Goal: Find specific page/section: Find specific page/section

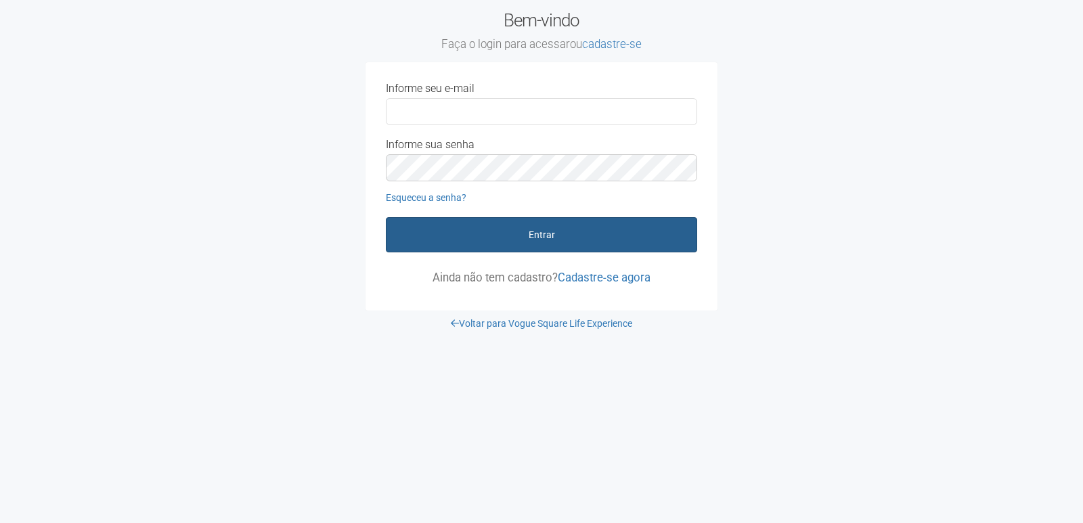
type input "**********"
click at [452, 237] on button "Entrar" at bounding box center [541, 234] width 311 height 35
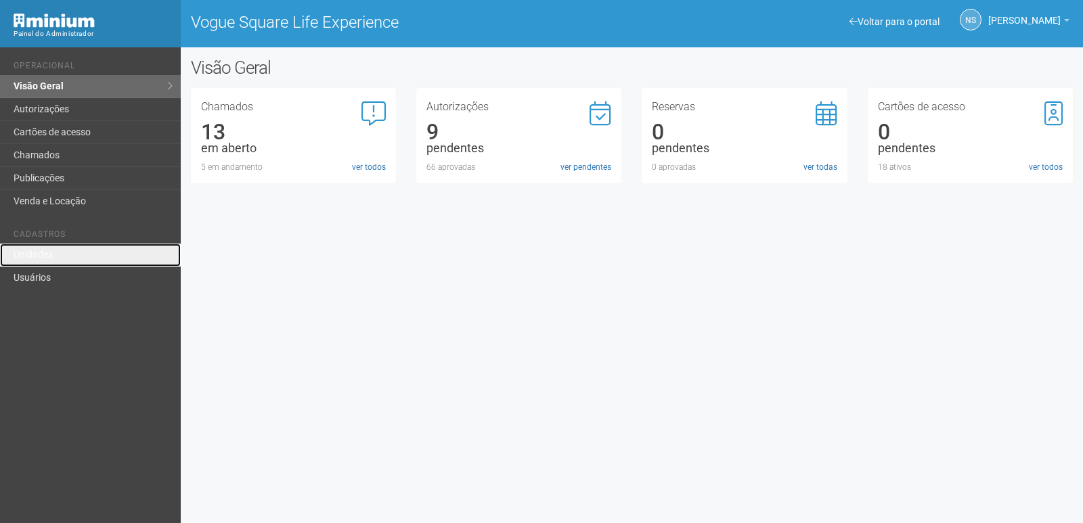
drag, startPoint x: 68, startPoint y: 255, endPoint x: 85, endPoint y: 235, distance: 26.4
click at [70, 254] on link "Unidades" at bounding box center [90, 255] width 181 height 23
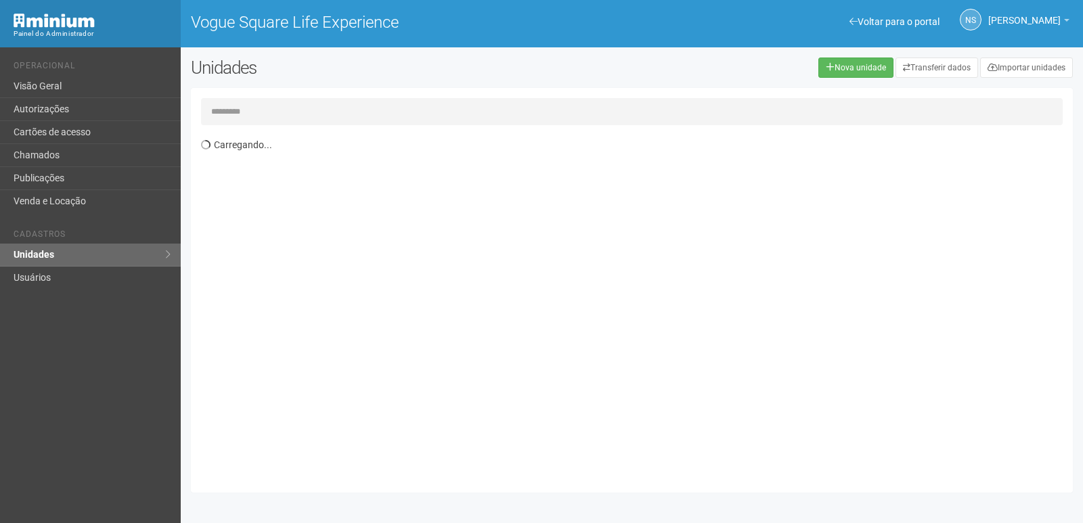
click at [316, 106] on input "text" at bounding box center [631, 111] width 861 height 27
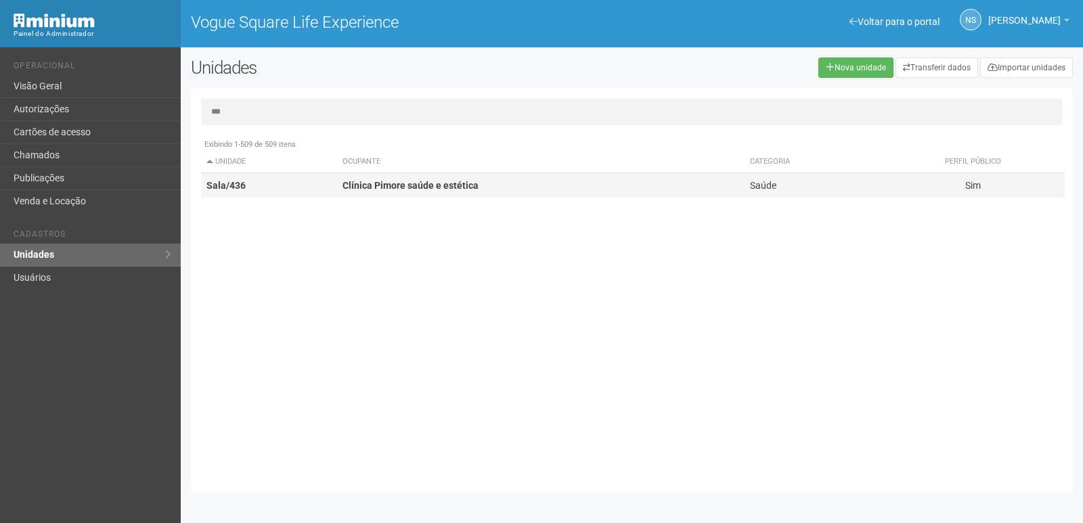
type input "***"
click at [508, 187] on td "Clínica Pimore saúde e estética" at bounding box center [540, 185] width 407 height 25
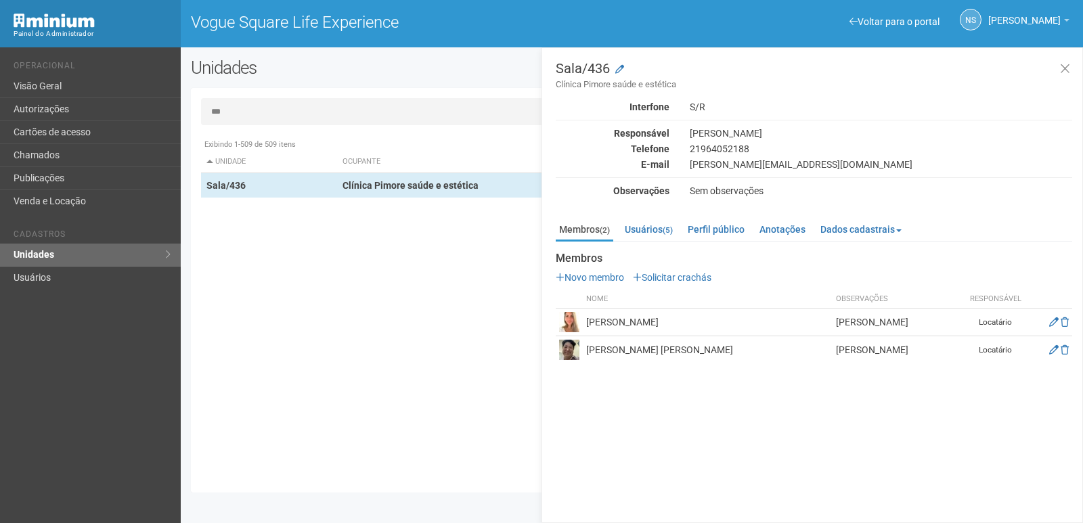
click at [567, 325] on img at bounding box center [569, 322] width 20 height 20
click at [567, 349] on img at bounding box center [569, 350] width 20 height 20
click at [1056, 349] on icon at bounding box center [1053, 349] width 9 height 9
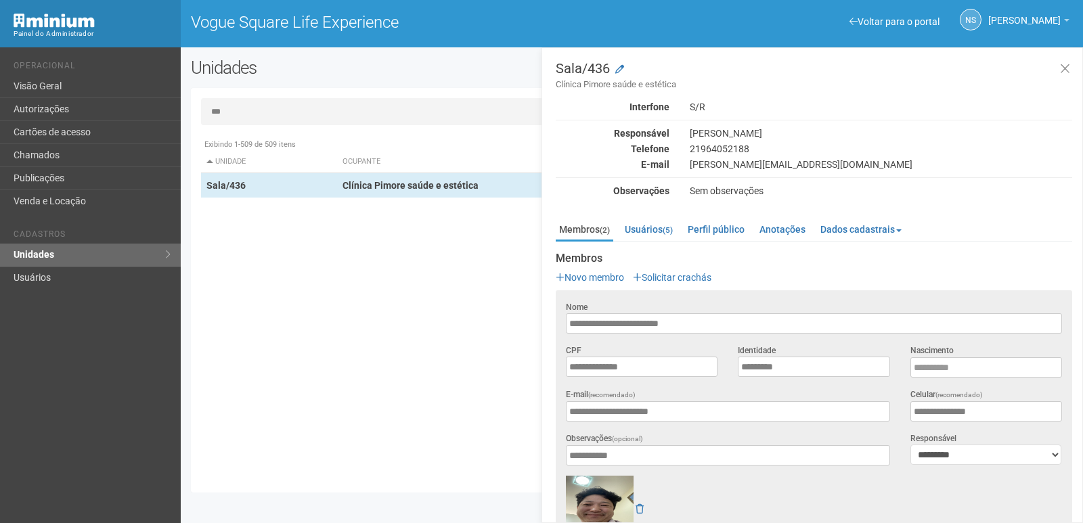
scroll to position [171, 0]
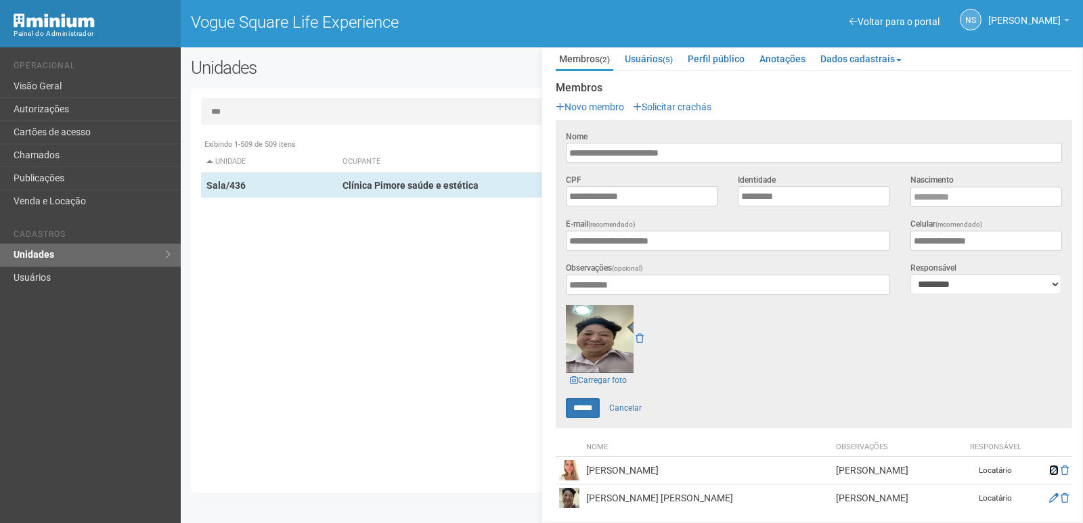
click at [1054, 466] on icon at bounding box center [1053, 470] width 9 height 9
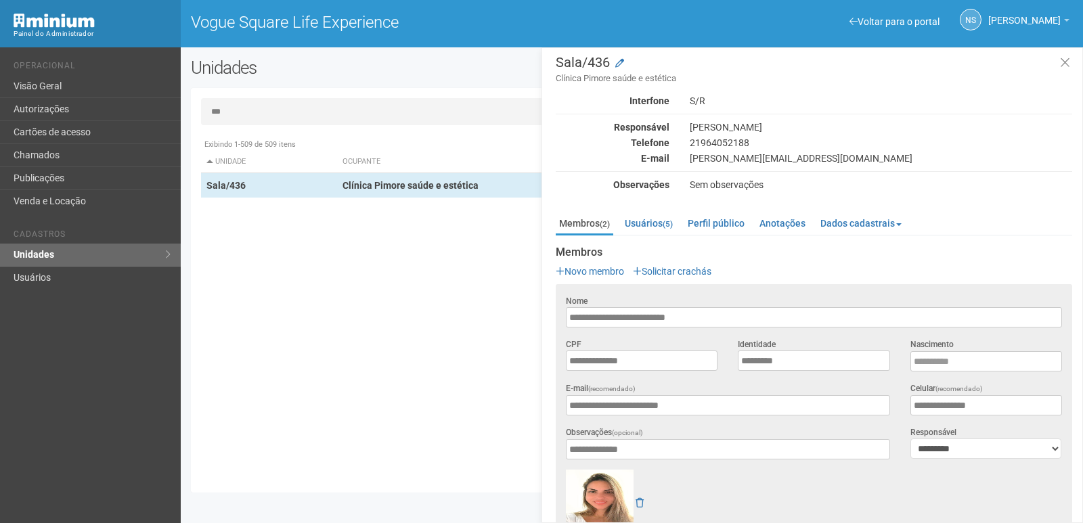
scroll to position [0, 0]
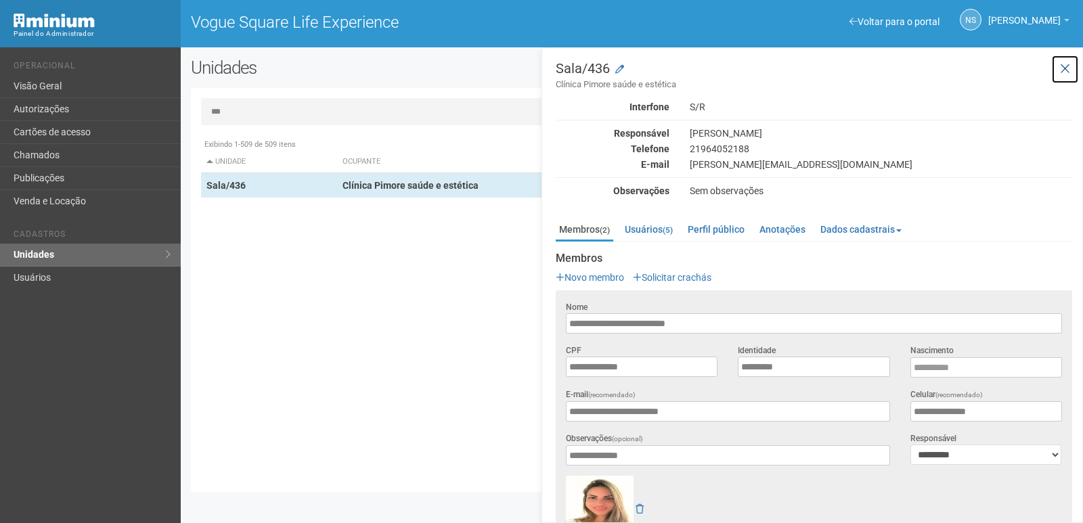
click at [1064, 62] on icon at bounding box center [1065, 69] width 10 height 14
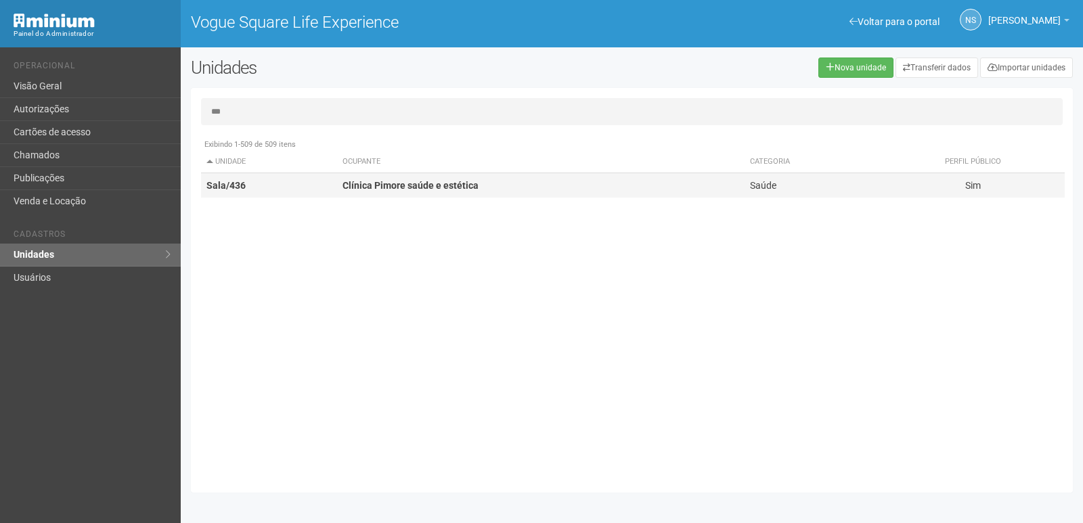
click at [350, 188] on strong "Clínica Pimore saúde e estética" at bounding box center [410, 185] width 136 height 11
